Goal: Find specific page/section: Find specific page/section

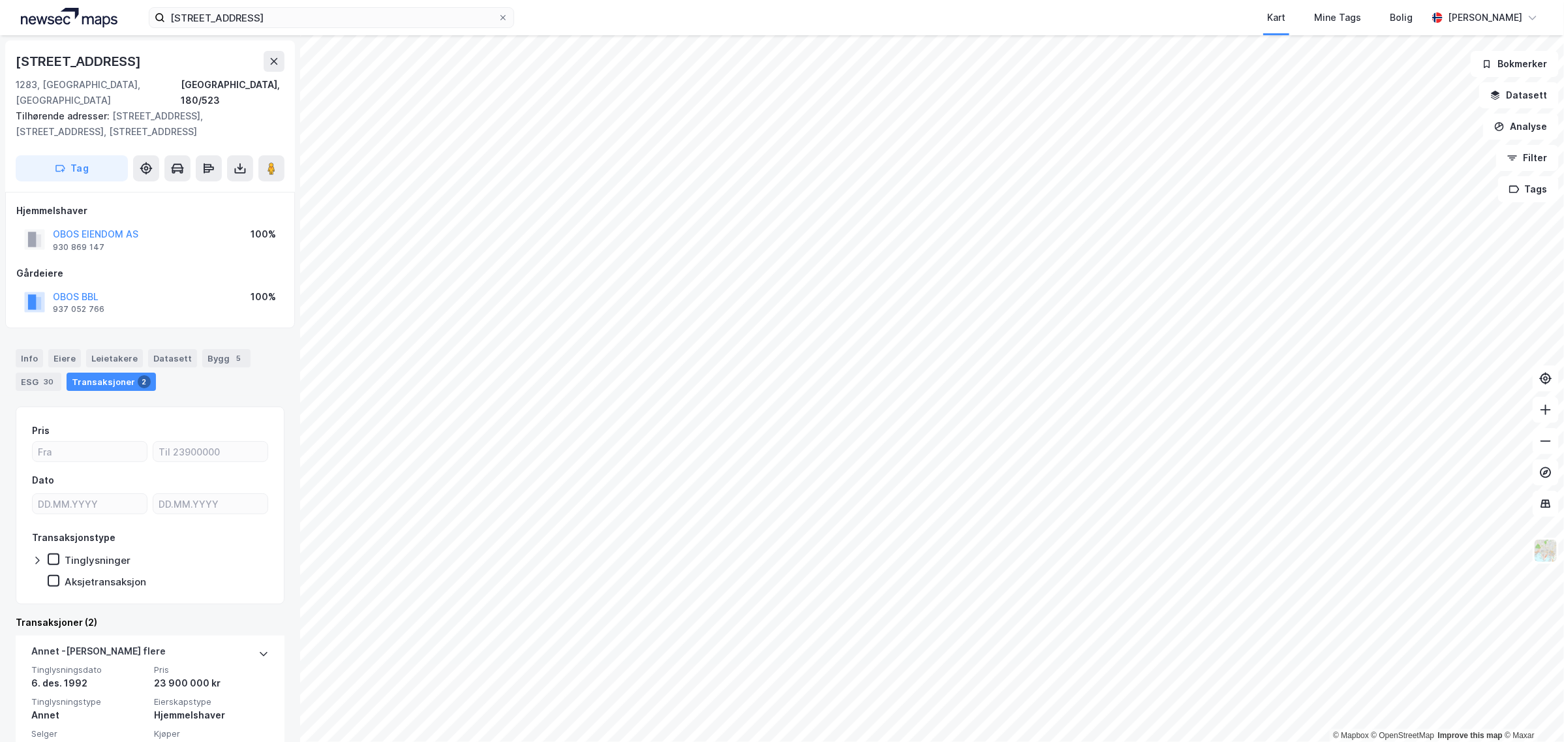
scroll to position [66, 0]
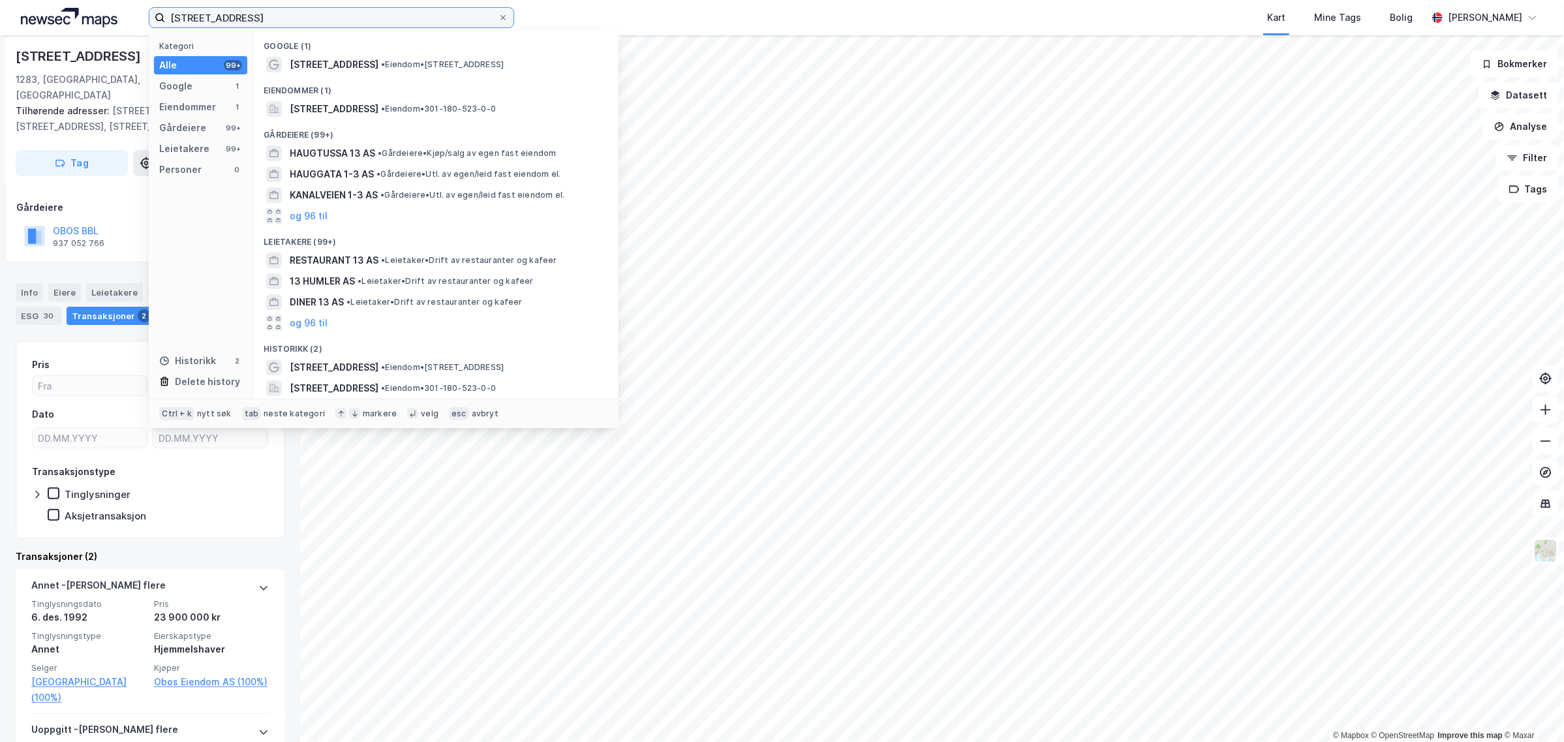
drag, startPoint x: 281, startPoint y: 8, endPoint x: -93, endPoint y: 31, distance: 375.3
click at [0, 31] on html "mortensrudveien 13 Kategori Alle 99+ Google 1 Eiendommer 1 Gårdeiere 99+ Leieta…" at bounding box center [782, 371] width 1564 height 742
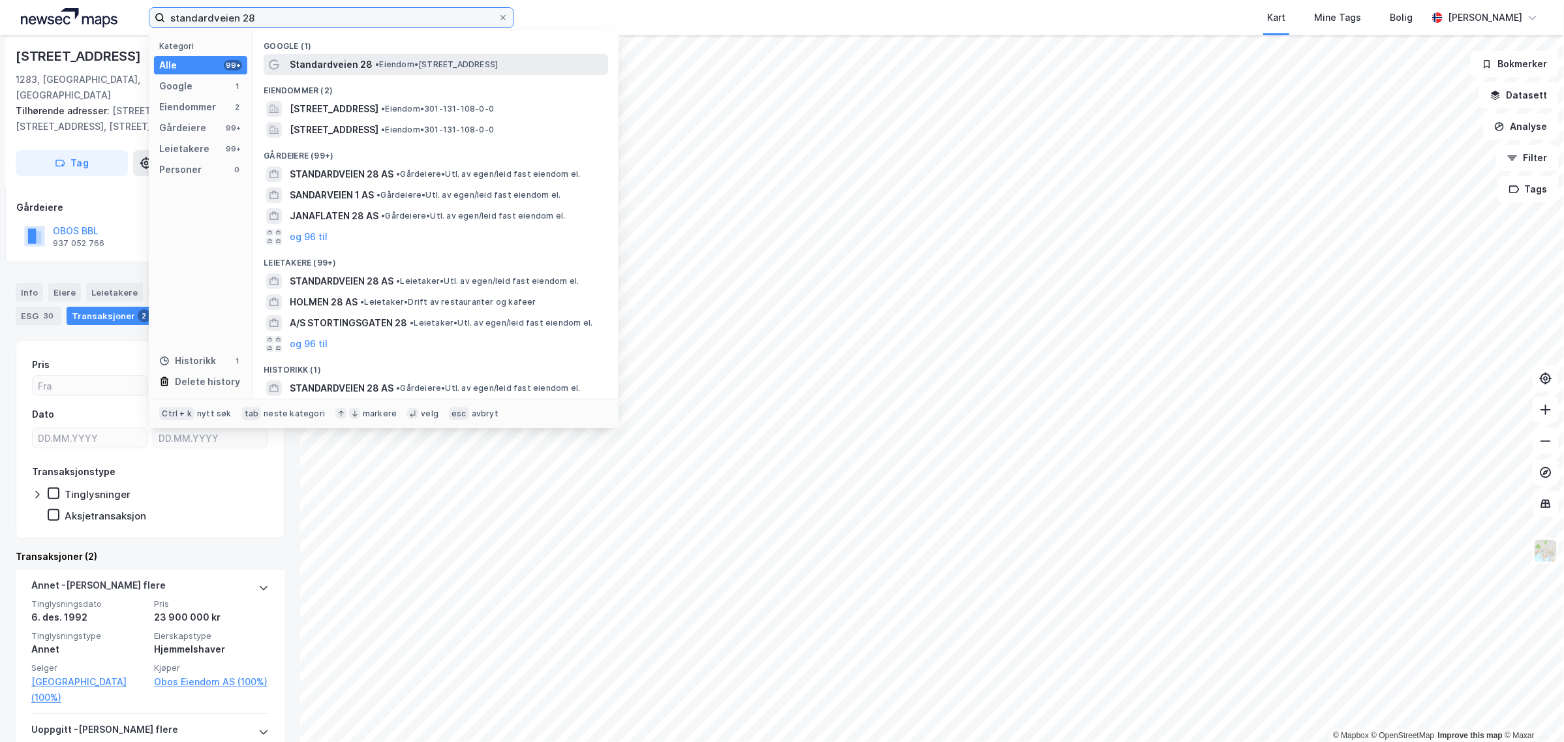
type input "standardveien 28"
click at [411, 70] on div "Standardveien 28 • Eiendom • [STREET_ADDRESS]" at bounding box center [448, 65] width 316 height 16
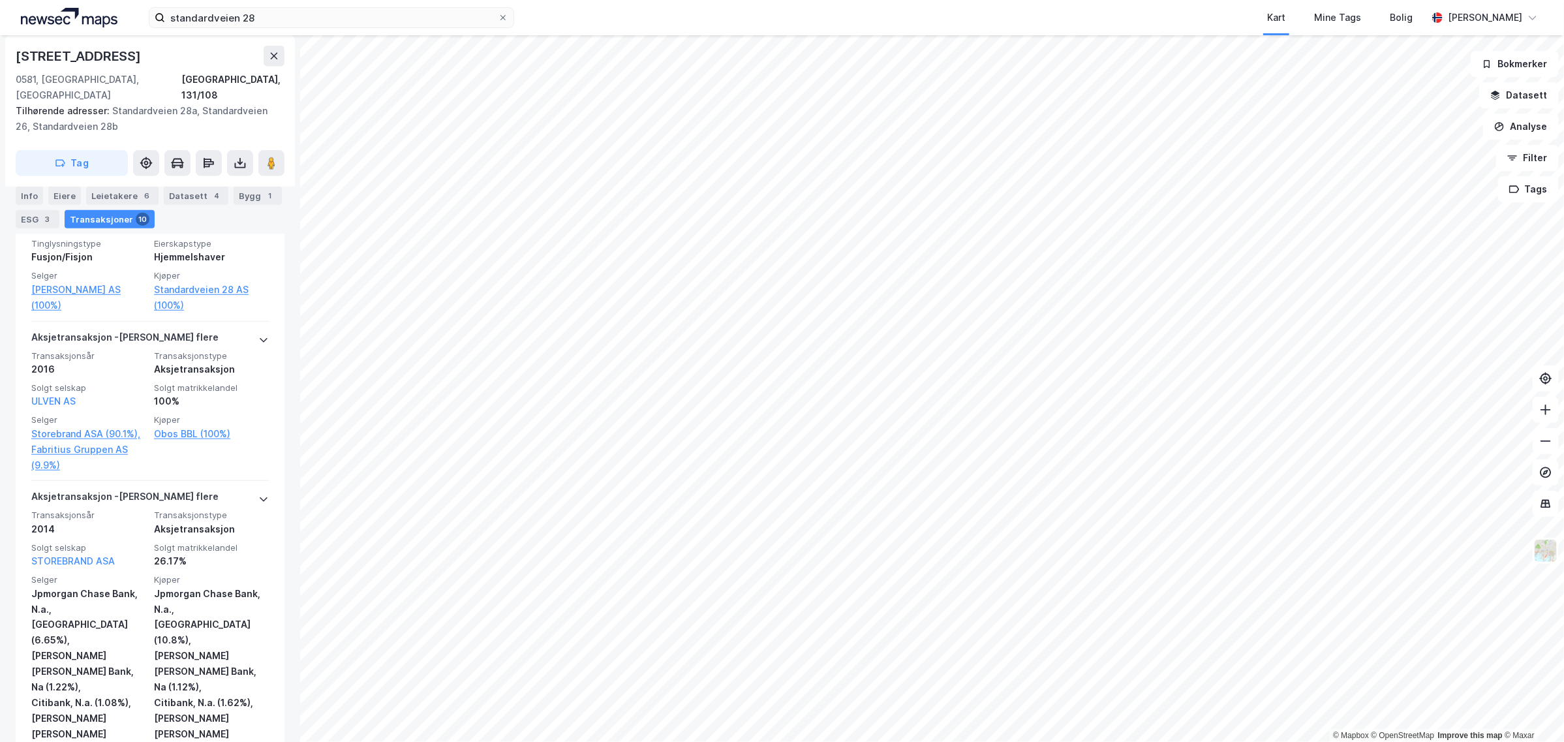
scroll to position [163, 0]
